Goal: Task Accomplishment & Management: Manage account settings

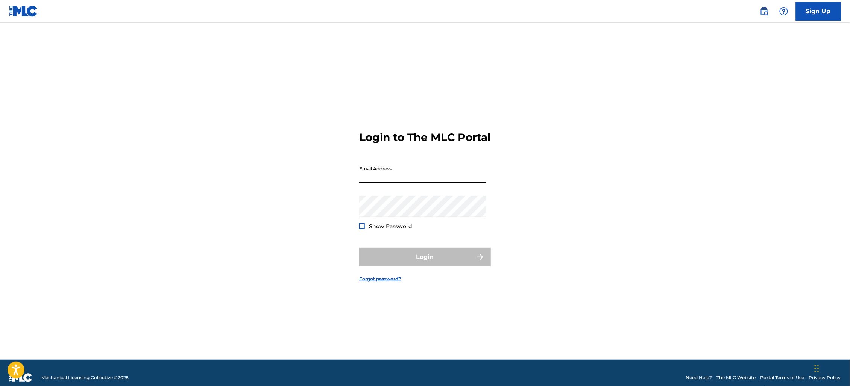
type input "[PERSON_NAME][EMAIL_ADDRESS][DOMAIN_NAME]"
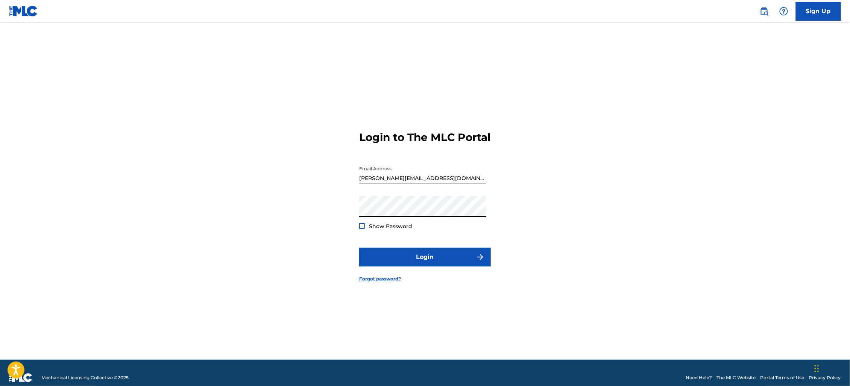
click at [383, 231] on span "Show Password" at bounding box center [390, 227] width 43 height 8
click at [412, 251] on form "Login to The MLC Portal Email Address [PERSON_NAME][EMAIL_ADDRESS][DOMAIN_NAME]…" at bounding box center [425, 200] width 132 height 319
click at [415, 262] on button "Login" at bounding box center [425, 257] width 132 height 19
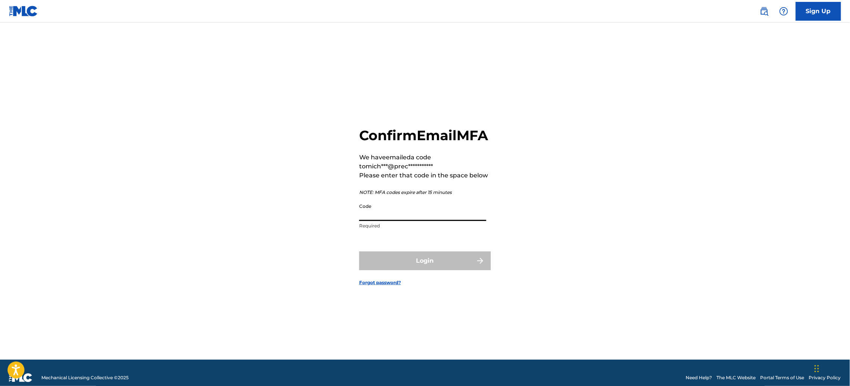
click at [424, 221] on input "Code" at bounding box center [422, 210] width 127 height 21
paste input "987620"
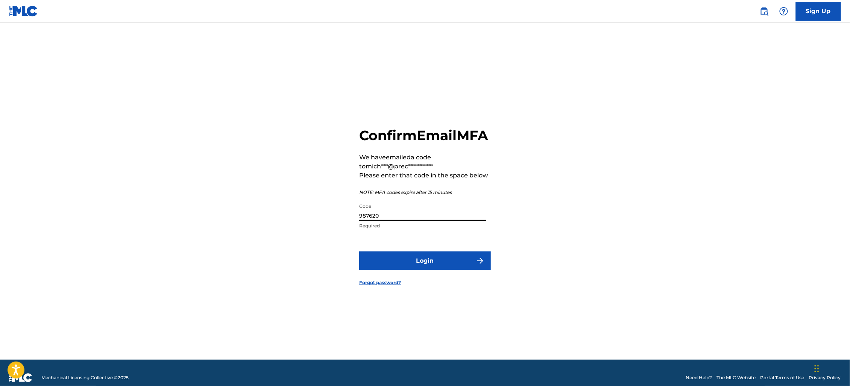
type input "987620"
click at [426, 258] on form "**********" at bounding box center [425, 200] width 132 height 319
click at [423, 265] on button "Login" at bounding box center [425, 261] width 132 height 19
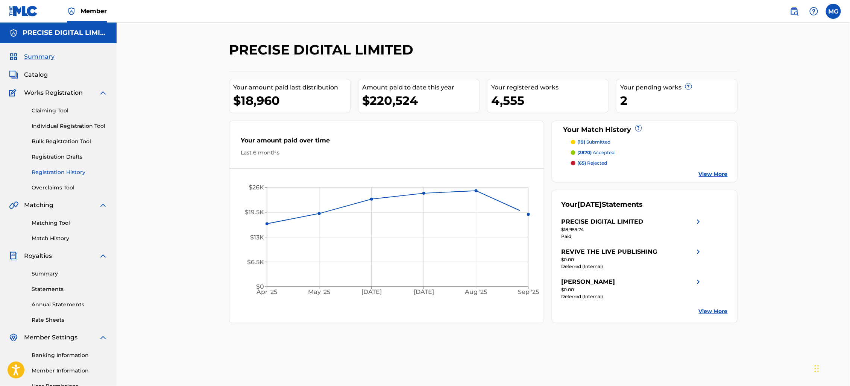
click at [71, 175] on link "Registration History" at bounding box center [70, 173] width 76 height 8
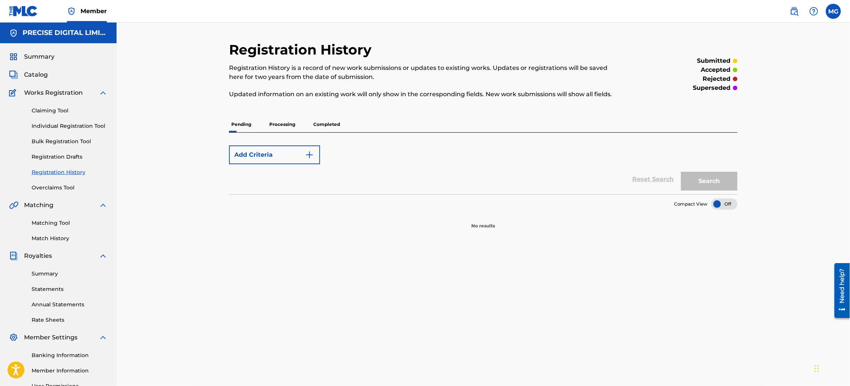
click at [286, 125] on p "Processing" at bounding box center [282, 125] width 30 height 16
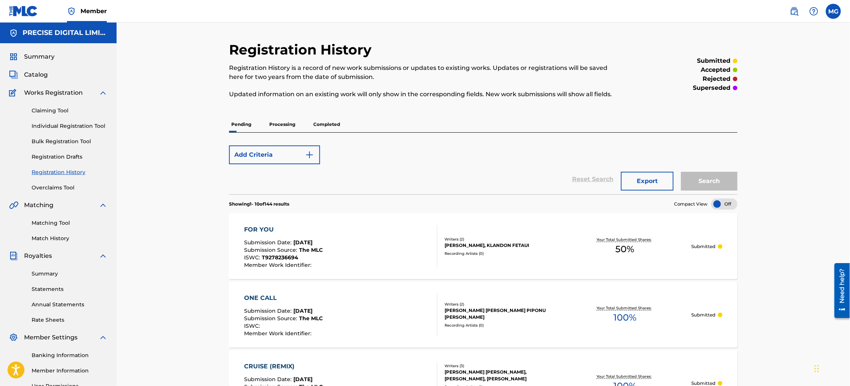
click at [299, 124] on div "Pending Processing Completed" at bounding box center [483, 125] width 509 height 16
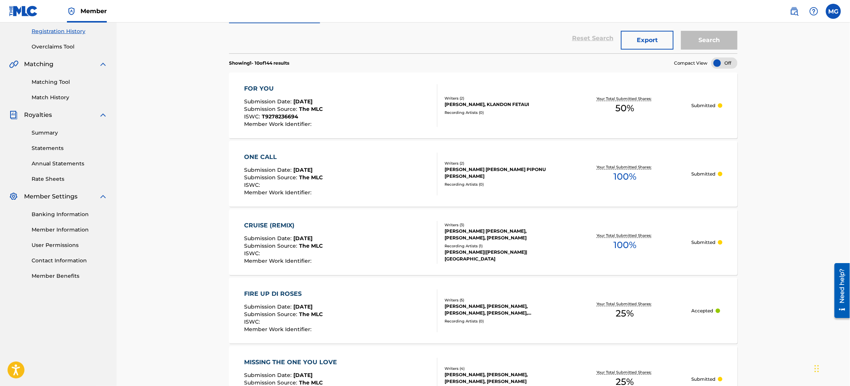
scroll to position [31, 0]
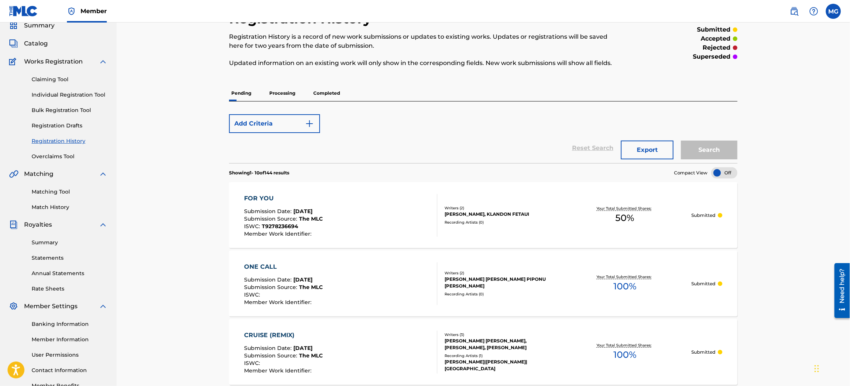
click at [317, 93] on p "Completed" at bounding box center [326, 93] width 31 height 16
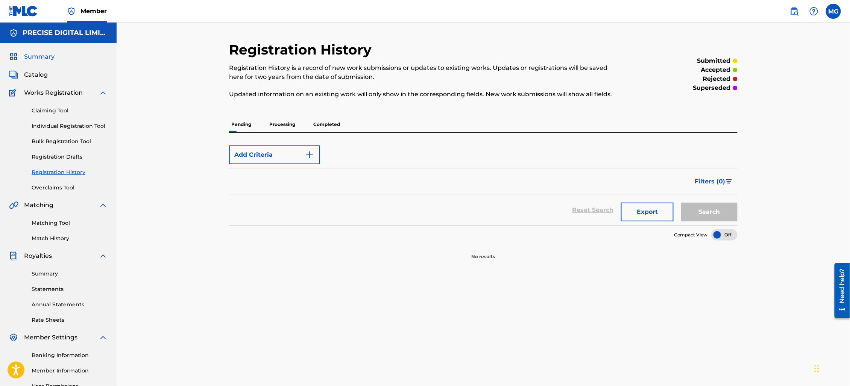
drag, startPoint x: 53, startPoint y: 63, endPoint x: 44, endPoint y: 59, distance: 10.3
click at [51, 63] on div "Summary Catalog Works Registration Claiming Tool Individual Registration Tool B…" at bounding box center [58, 236] width 117 height 387
click at [44, 58] on span "Summary" at bounding box center [39, 56] width 30 height 9
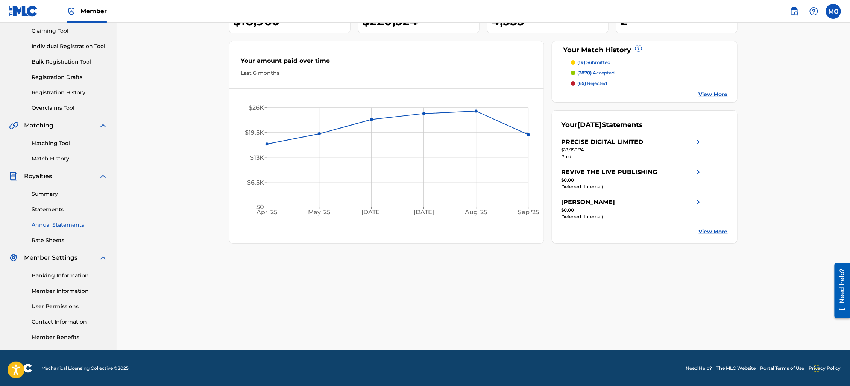
scroll to position [78, 0]
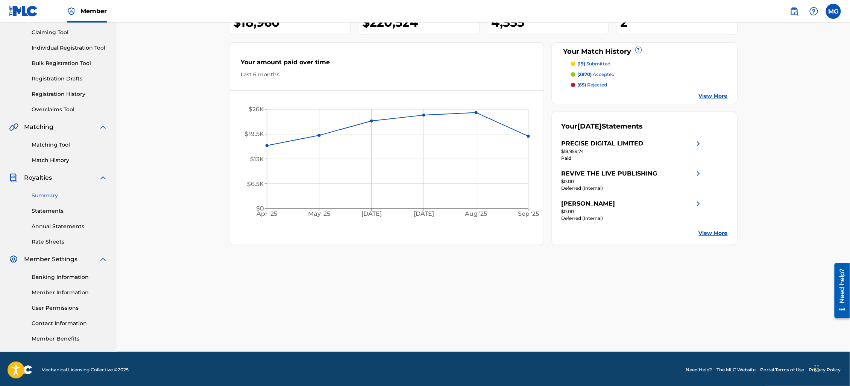
click at [49, 197] on link "Summary" at bounding box center [70, 196] width 76 height 8
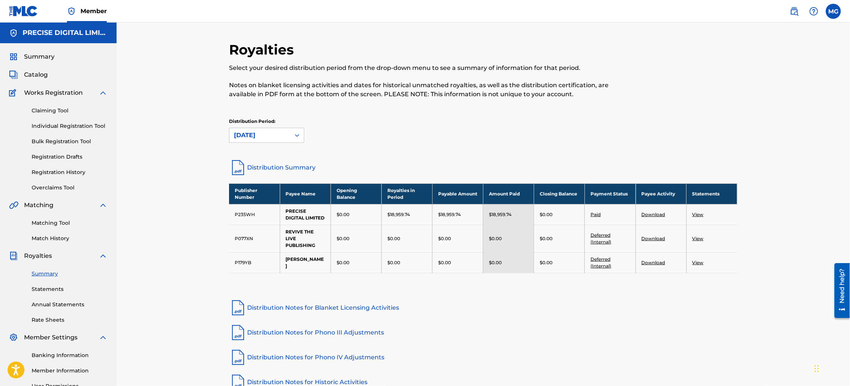
scroll to position [80, 0]
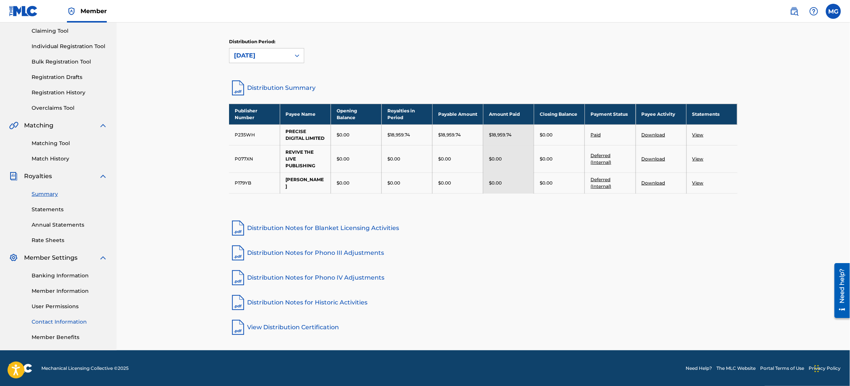
click at [64, 322] on link "Contact Information" at bounding box center [70, 322] width 76 height 8
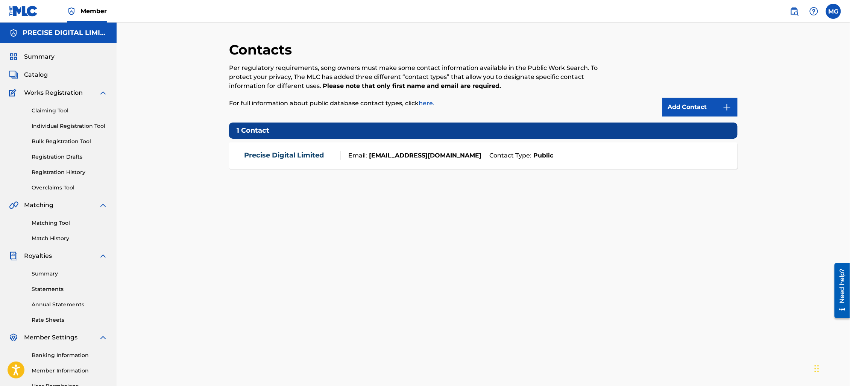
click at [424, 159] on strong "[EMAIL_ADDRESS][DOMAIN_NAME]" at bounding box center [424, 155] width 114 height 9
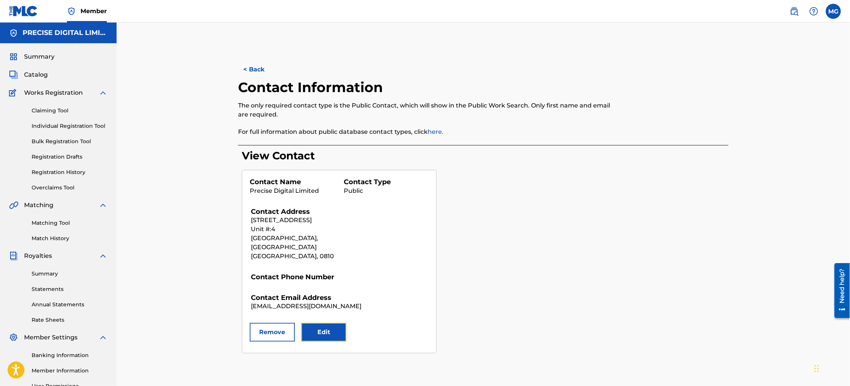
drag, startPoint x: 327, startPoint y: 326, endPoint x: 129, endPoint y: 17, distance: 367.2
click at [212, 117] on div "< Back Contact Information The only required contact type is the Public Contact…" at bounding box center [484, 227] width 734 height 408
click at [318, 323] on button "Edit" at bounding box center [323, 332] width 45 height 19
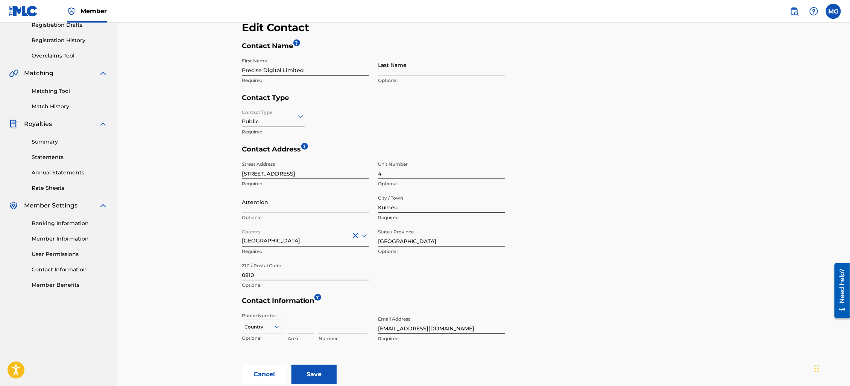
scroll to position [126, 0]
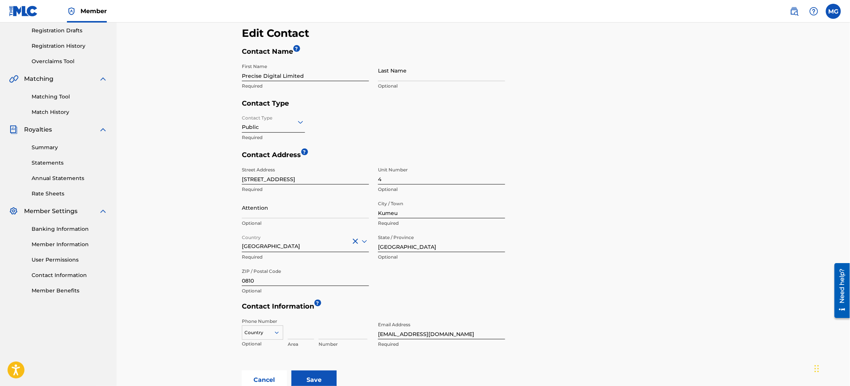
click at [298, 169] on input "[STREET_ADDRESS]" at bounding box center [305, 173] width 127 height 21
click at [295, 181] on input "[STREET_ADDRESS]" at bounding box center [305, 173] width 127 height 21
click at [245, 179] on input "[STREET_ADDRESS]" at bounding box center [305, 173] width 127 height 21
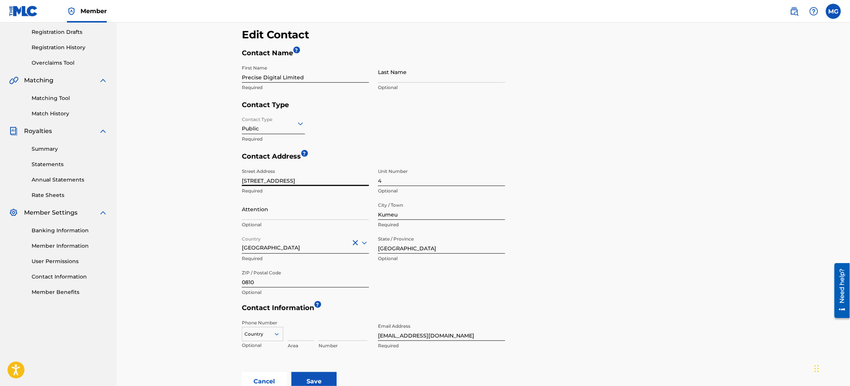
drag, startPoint x: 245, startPoint y: 180, endPoint x: 237, endPoint y: 182, distance: 8.6
click at [237, 182] on div "< Back Contact Information The only required contact type is the Public Contact…" at bounding box center [483, 163] width 509 height 456
type input "[STREET_ADDRESS]"
click at [402, 188] on p "Optional" at bounding box center [441, 191] width 127 height 7
click at [403, 184] on input "4" at bounding box center [441, 175] width 127 height 21
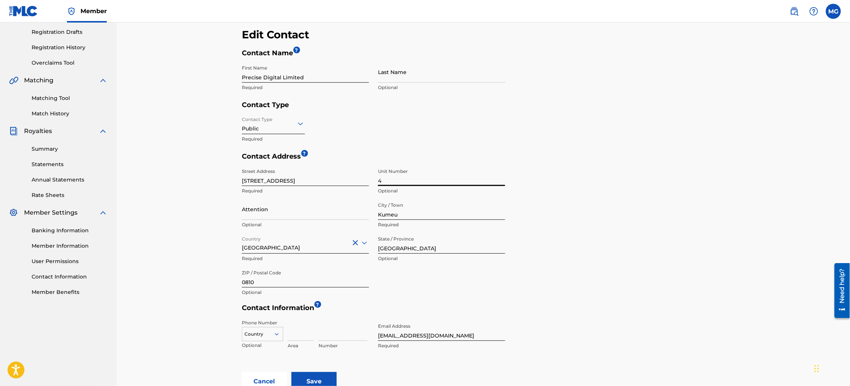
paste input "9"
type input "9"
drag, startPoint x: 248, startPoint y: 182, endPoint x: 219, endPoint y: 180, distance: 29.4
click at [219, 180] on div "< Back Contact Information The only required contact type is the Public Contact…" at bounding box center [484, 171] width 734 height 546
type input "[STREET_ADDRESS]"
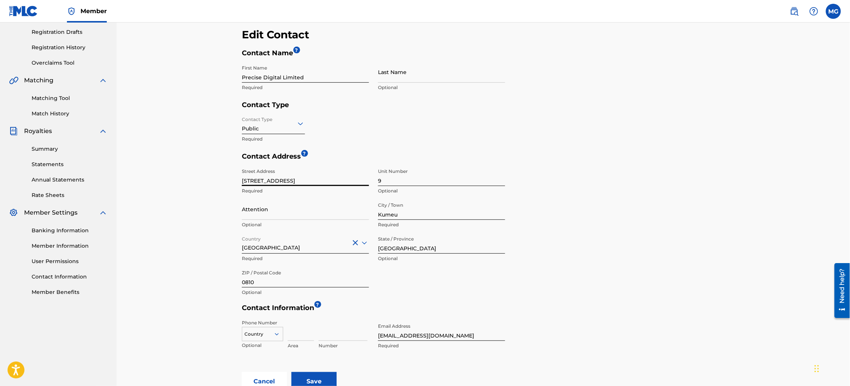
scroll to position [124, 0]
click at [274, 215] on input "Attention" at bounding box center [305, 209] width 127 height 21
click at [421, 213] on input "Kumeu" at bounding box center [441, 209] width 127 height 21
type input "[GEOGRAPHIC_DATA][PERSON_NAME]"
click at [292, 278] on input "0810" at bounding box center [305, 277] width 127 height 21
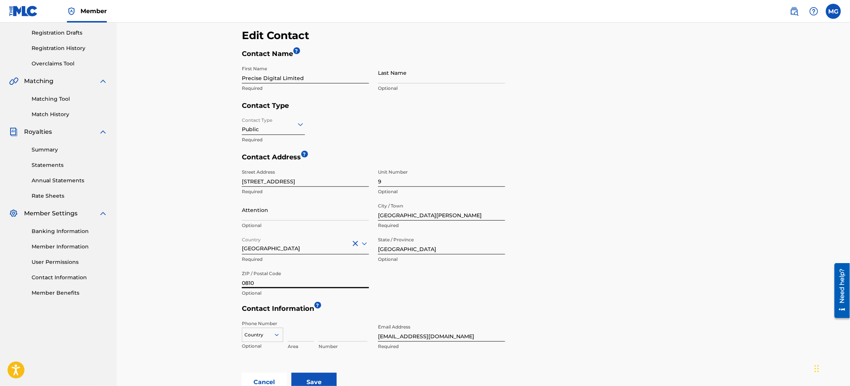
paste input "1025"
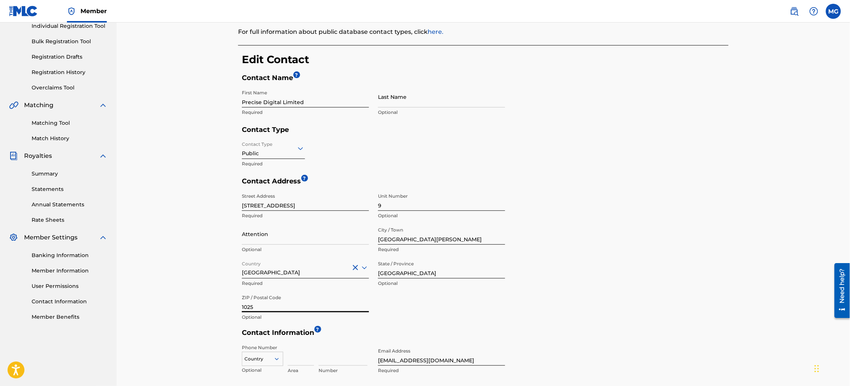
scroll to position [100, 0]
type input "1025"
click at [413, 104] on input "Last Name" at bounding box center [441, 97] width 127 height 21
click at [327, 109] on p "Required" at bounding box center [305, 112] width 127 height 7
click at [326, 100] on input "Precise Digital Limited" at bounding box center [305, 97] width 127 height 21
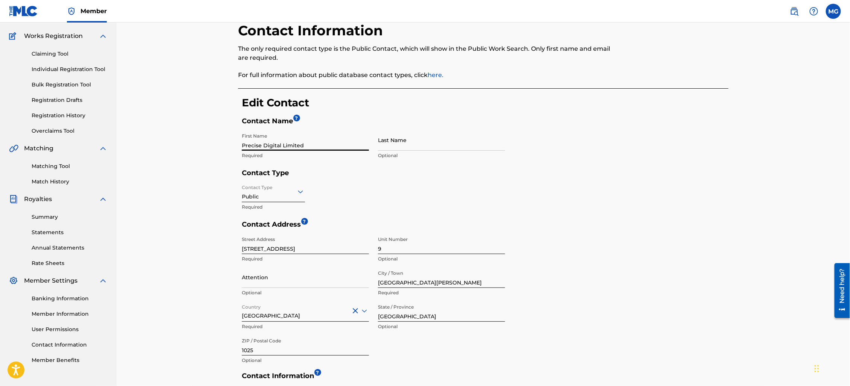
scroll to position [36, 0]
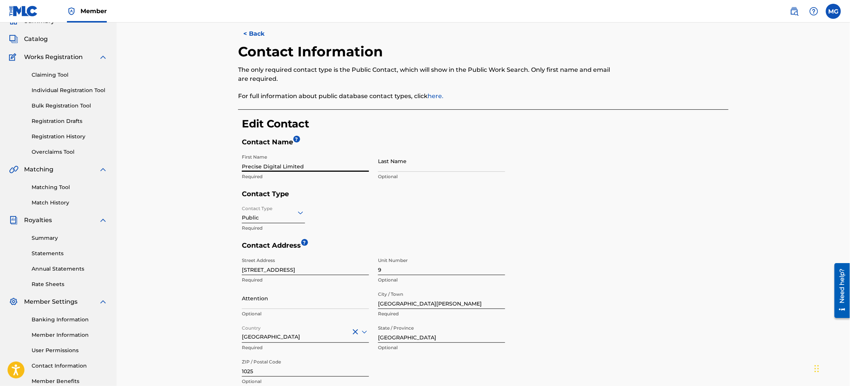
click at [314, 166] on input "Precise Digital Limited" at bounding box center [305, 160] width 127 height 21
click at [262, 169] on input "Precise Digital Limited" at bounding box center [305, 160] width 127 height 21
drag, startPoint x: 262, startPoint y: 169, endPoint x: 317, endPoint y: 170, distance: 55.3
click at [317, 170] on input "Precise Digital Limited" at bounding box center [305, 160] width 127 height 21
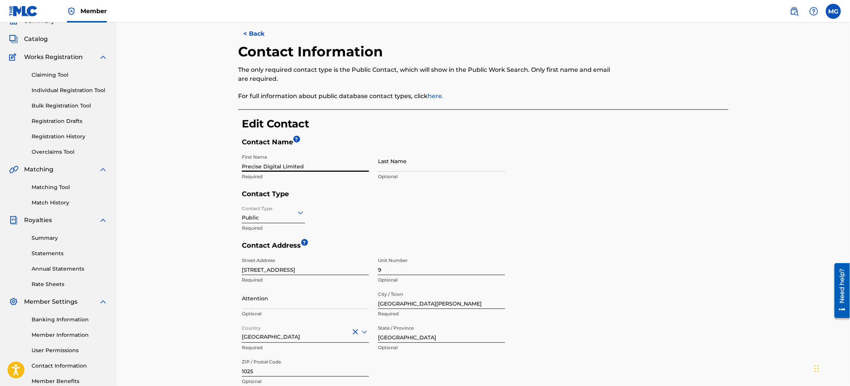
scroll to position [218, 0]
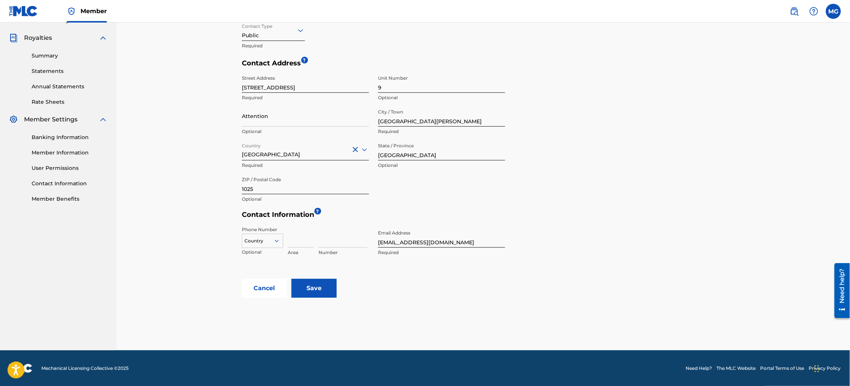
click at [486, 312] on div "< Back Contact Information The only required contact type is the Public Contact…" at bounding box center [483, 86] width 527 height 527
click at [319, 286] on input "Save" at bounding box center [314, 288] width 45 height 19
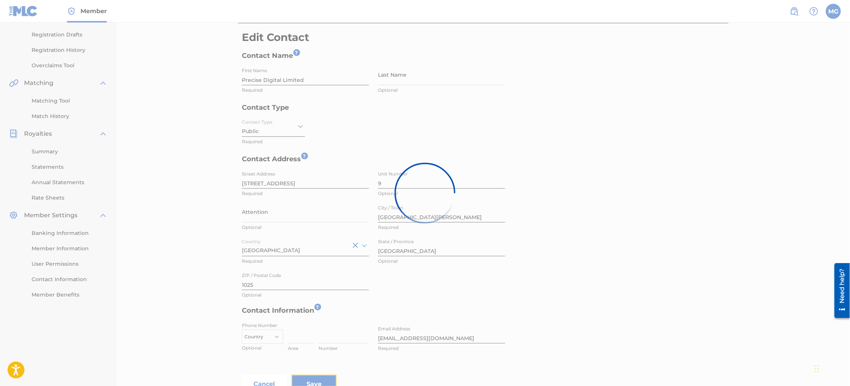
scroll to position [100, 0]
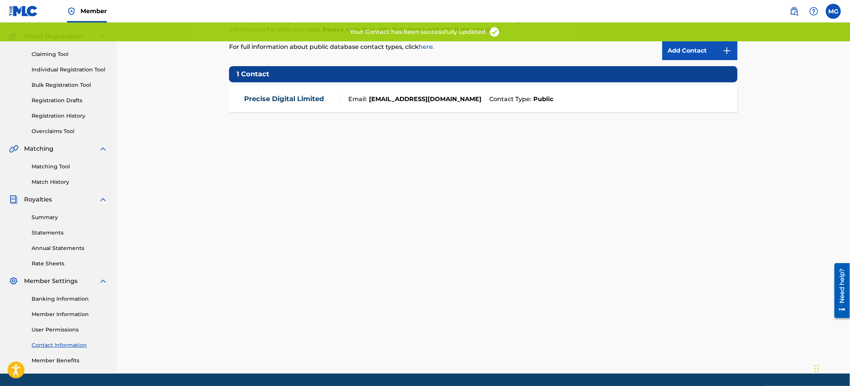
scroll to position [80, 0]
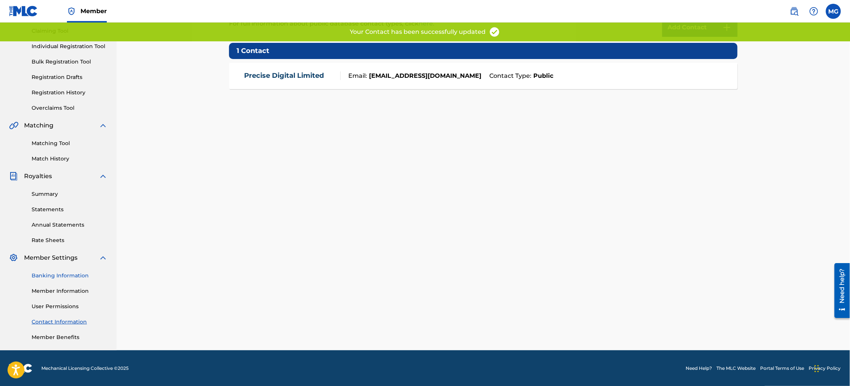
click at [65, 273] on link "Banking Information" at bounding box center [70, 276] width 76 height 8
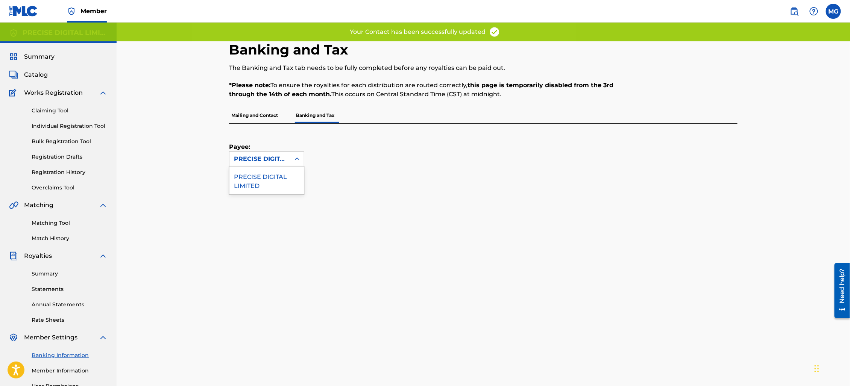
click at [298, 153] on div at bounding box center [297, 159] width 14 height 14
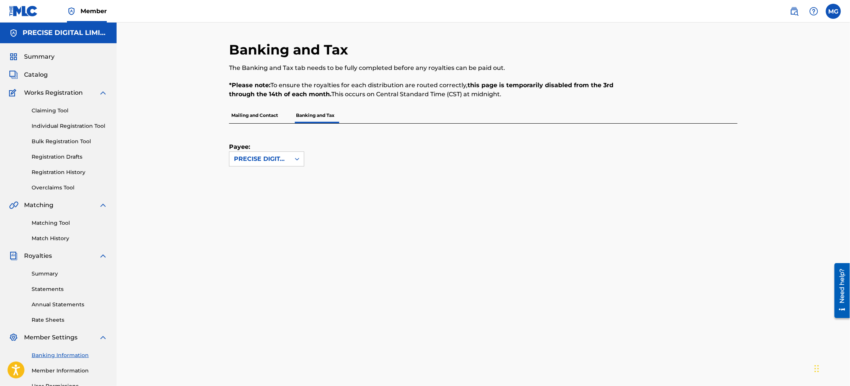
click at [398, 144] on div "Payee: PRECISE DIGITAL LIMITED" at bounding box center [474, 145] width 491 height 43
click at [277, 119] on p "Mailing and Contact" at bounding box center [254, 116] width 51 height 16
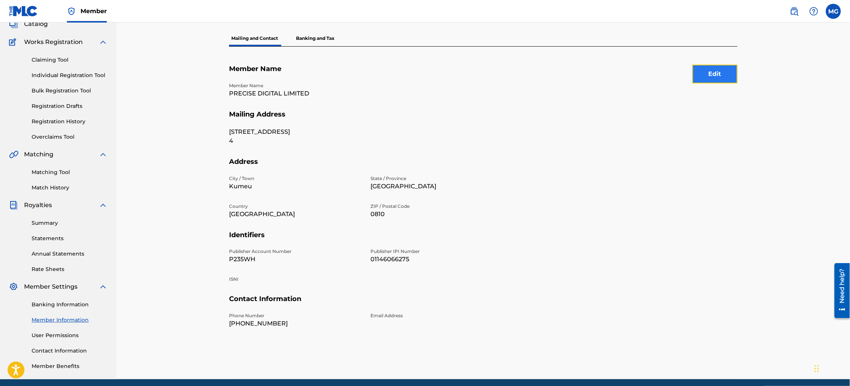
click at [732, 70] on button "Edit" at bounding box center [715, 74] width 45 height 19
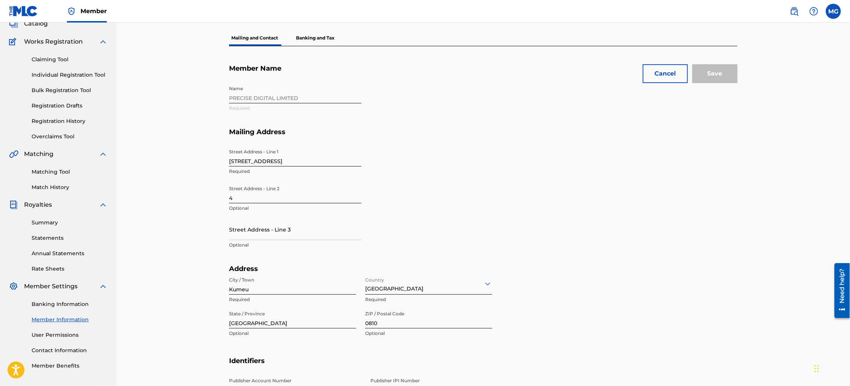
drag, startPoint x: 275, startPoint y: 181, endPoint x: 278, endPoint y: 176, distance: 5.6
click at [275, 180] on div "Street Address - Line [GEOGRAPHIC_DATA] Required Street Address - Line 2 4 Opti…" at bounding box center [366, 205] width 274 height 120
click at [289, 161] on input "[STREET_ADDRESS]" at bounding box center [295, 155] width 132 height 21
click at [274, 197] on input "4" at bounding box center [295, 192] width 132 height 21
paste input "9"
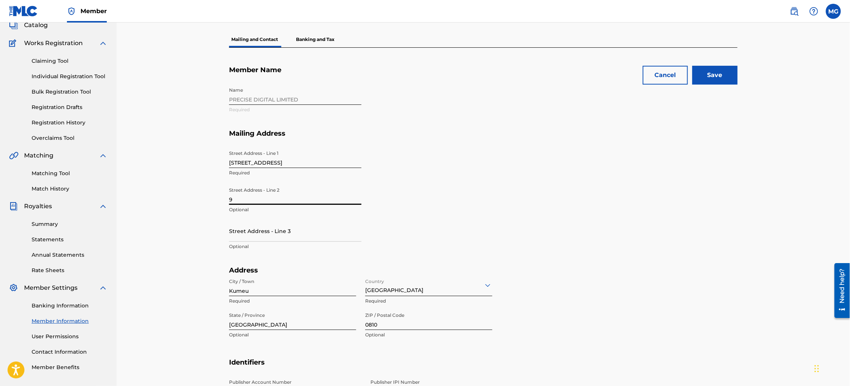
type input "9"
click at [291, 170] on p "Required" at bounding box center [295, 173] width 132 height 7
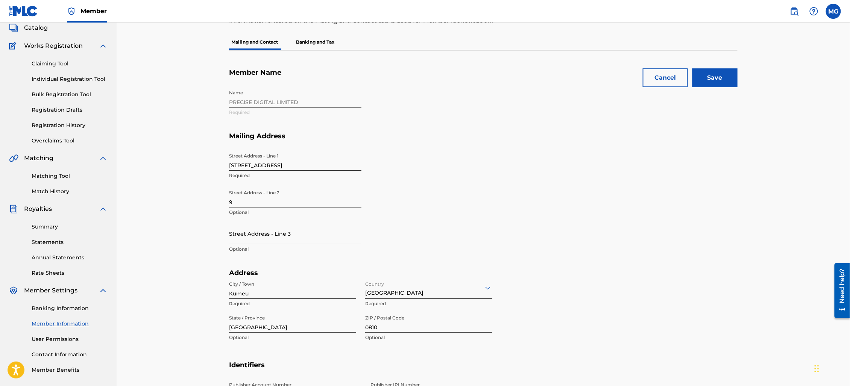
scroll to position [46, 0]
click at [250, 165] on input "[STREET_ADDRESS]" at bounding box center [295, 160] width 132 height 21
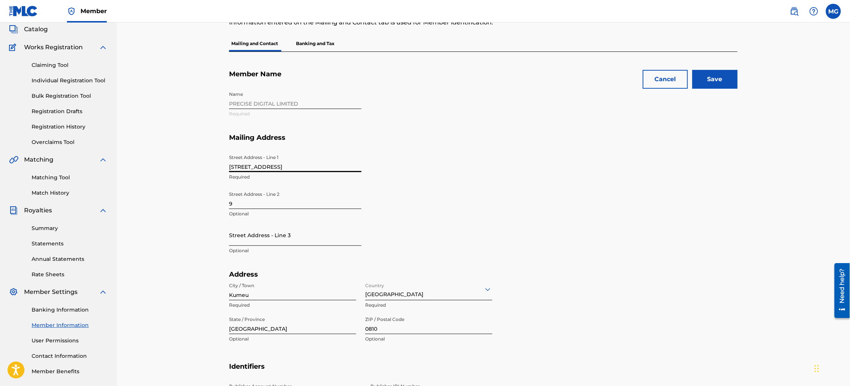
paste input "[STREET_ADDRESS]"
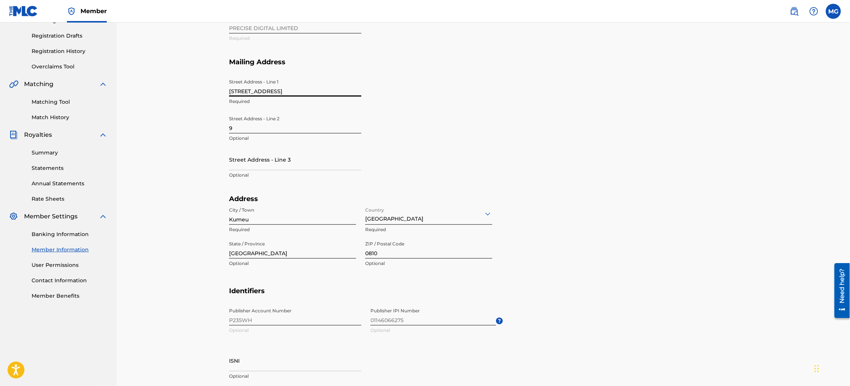
scroll to position [121, 0]
type input "[STREET_ADDRESS]"
click at [309, 220] on input "Kumeu" at bounding box center [292, 214] width 127 height 21
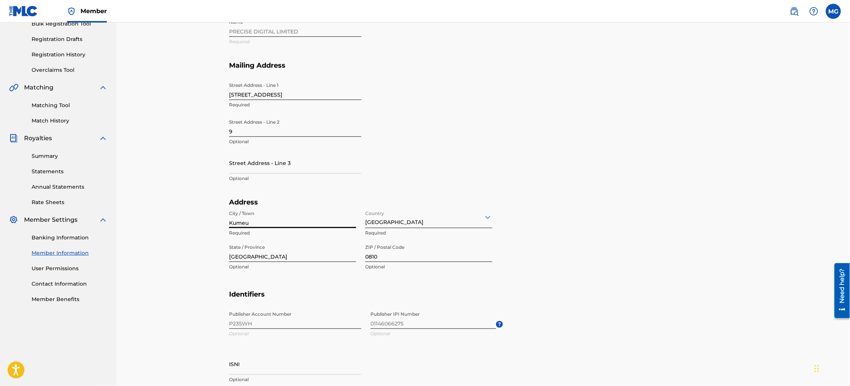
paste input "[GEOGRAPHIC_DATA][PERSON_NAME]"
type input "[GEOGRAPHIC_DATA][PERSON_NAME]"
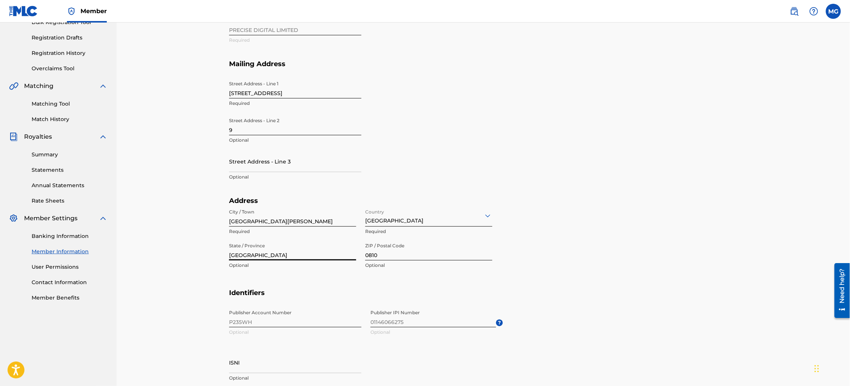
click at [304, 254] on input "[GEOGRAPHIC_DATA]" at bounding box center [292, 249] width 127 height 21
click at [422, 267] on p "Optional" at bounding box center [428, 266] width 127 height 7
click at [425, 249] on input "0810" at bounding box center [428, 250] width 127 height 21
paste input "1025"
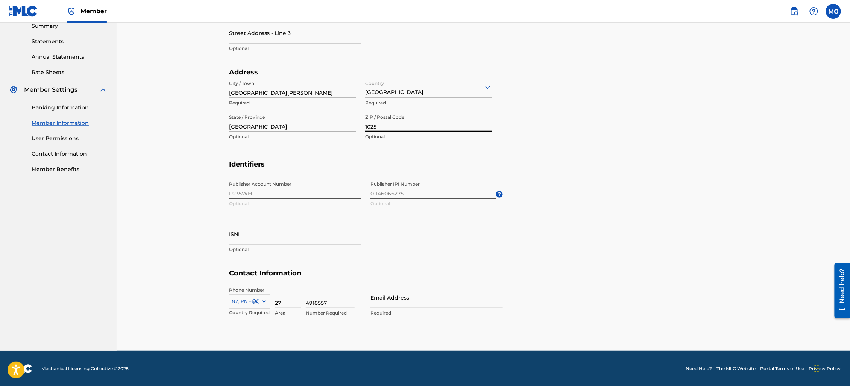
type input "1025"
click at [594, 257] on section "Identifiers Publisher Account Number P235WH Optional Publisher IPI Number 01146…" at bounding box center [483, 214] width 509 height 109
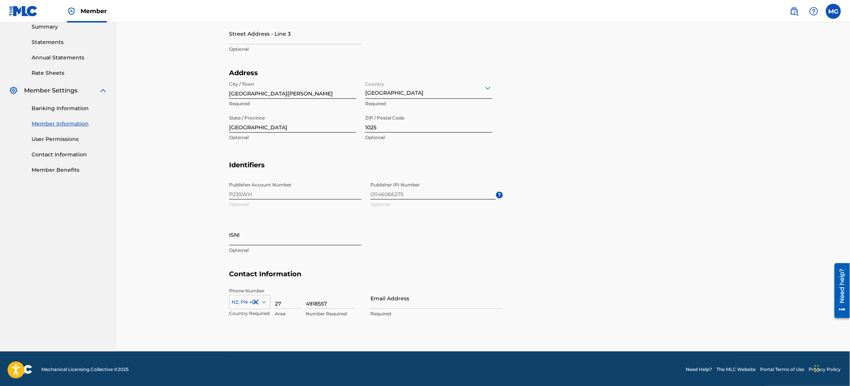
click at [296, 241] on input "ISNI" at bounding box center [295, 234] width 132 height 21
click at [376, 279] on h5 "Contact Information" at bounding box center [483, 279] width 509 height 18
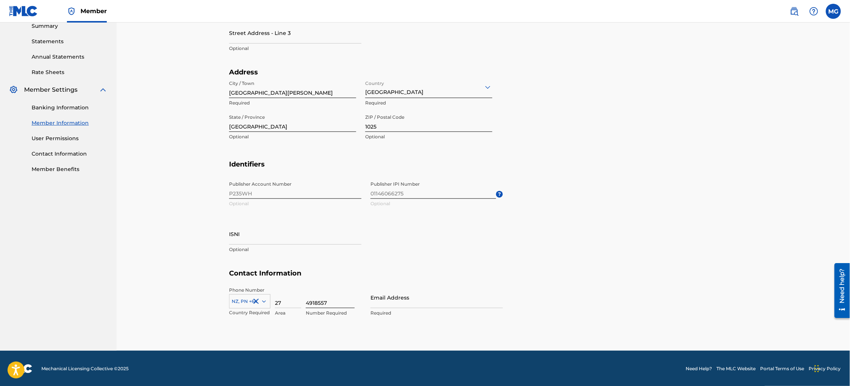
click at [349, 304] on input "4918557" at bounding box center [330, 297] width 49 height 21
click at [429, 302] on input "Email Address" at bounding box center [437, 297] width 132 height 21
click at [415, 293] on input "Email Address" at bounding box center [437, 297] width 132 height 21
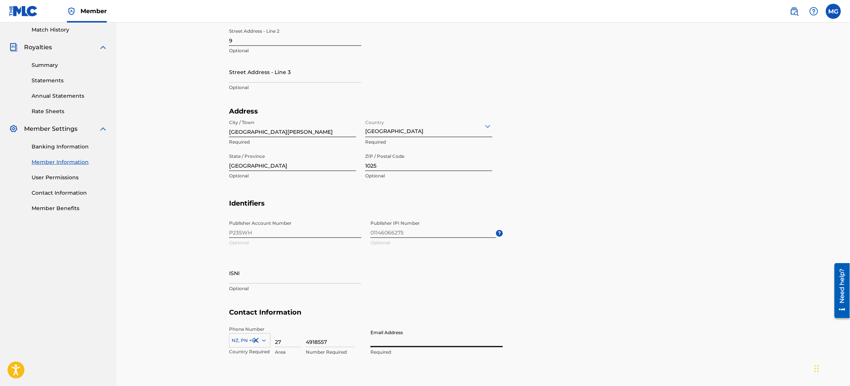
scroll to position [248, 0]
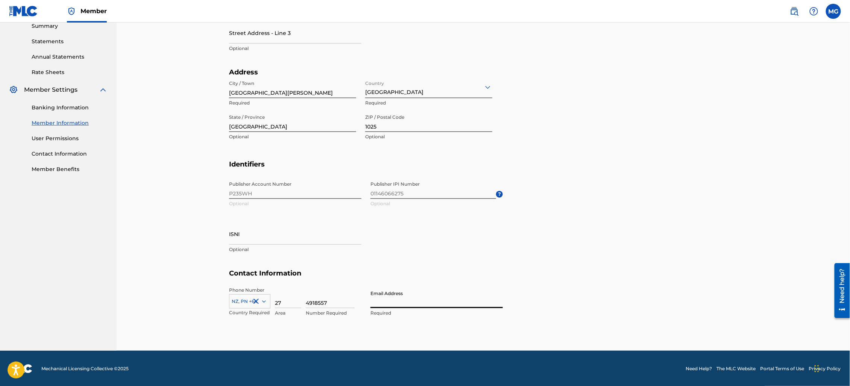
click at [414, 296] on input "Email Address" at bounding box center [437, 297] width 132 height 21
type input "[EMAIL_ADDRESS][DOMAIN_NAME]"
click at [514, 237] on section "Identifiers Publisher Account Number P235WH Optional Publisher IPI Number 01146…" at bounding box center [483, 214] width 509 height 109
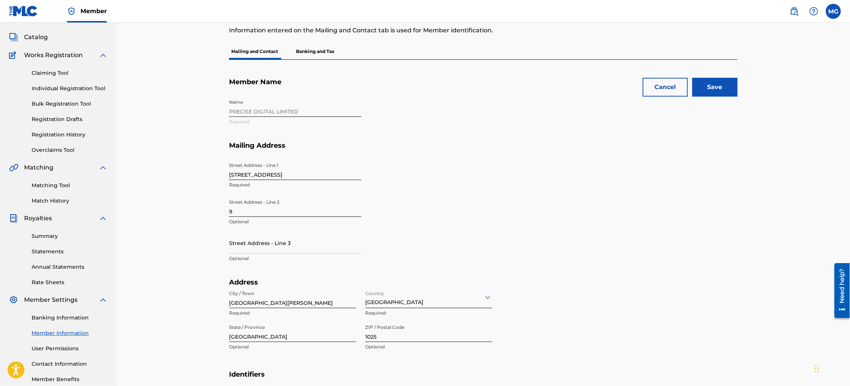
scroll to position [0, 0]
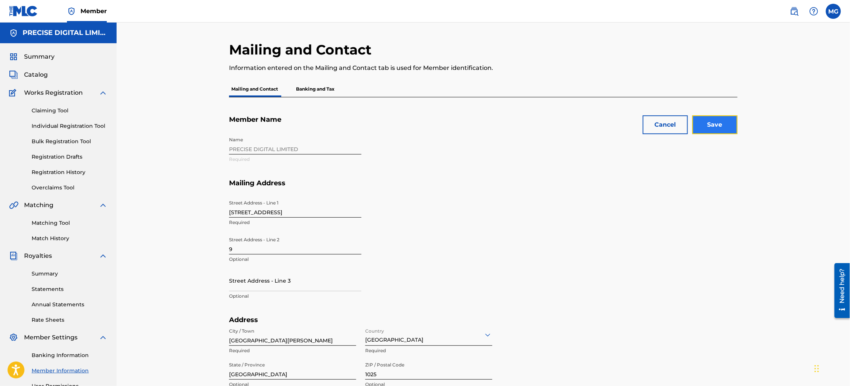
click at [734, 122] on input "Save" at bounding box center [715, 125] width 45 height 19
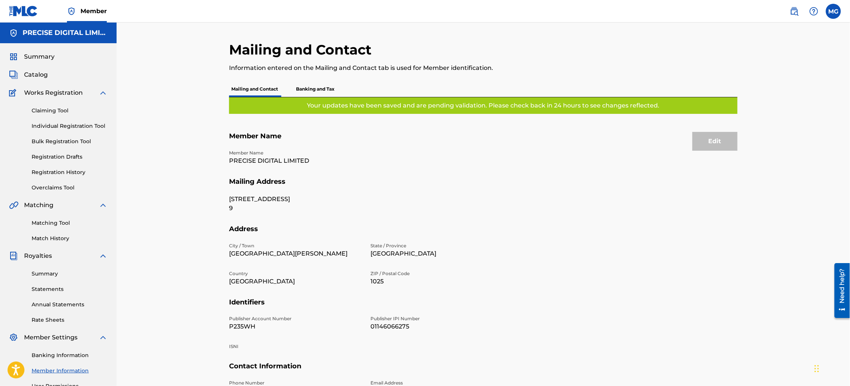
drag, startPoint x: 310, startPoint y: 98, endPoint x: 314, endPoint y: 97, distance: 3.9
click at [310, 98] on div "Your updates have been saved and are pending validation. Please check back in 2…" at bounding box center [483, 105] width 509 height 17
click at [314, 97] on div "Your updates have been saved and are pending validation. Please check back in 2…" at bounding box center [483, 105] width 509 height 17
drag, startPoint x: 511, startPoint y: 187, endPoint x: 586, endPoint y: 190, distance: 74.5
click at [511, 187] on h5 "Mailing Address" at bounding box center [483, 187] width 509 height 18
